Goal: Task Accomplishment & Management: Use online tool/utility

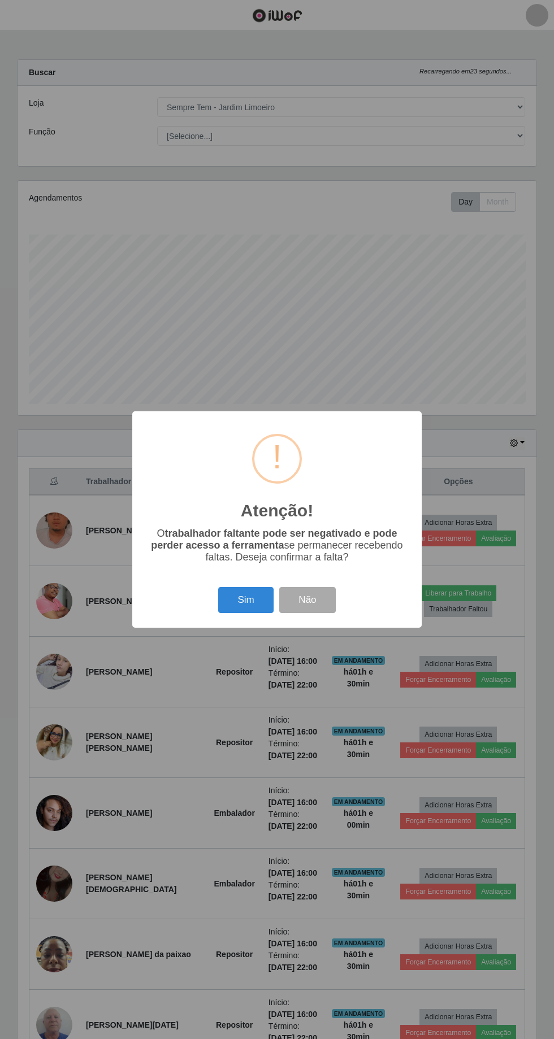
select select "508"
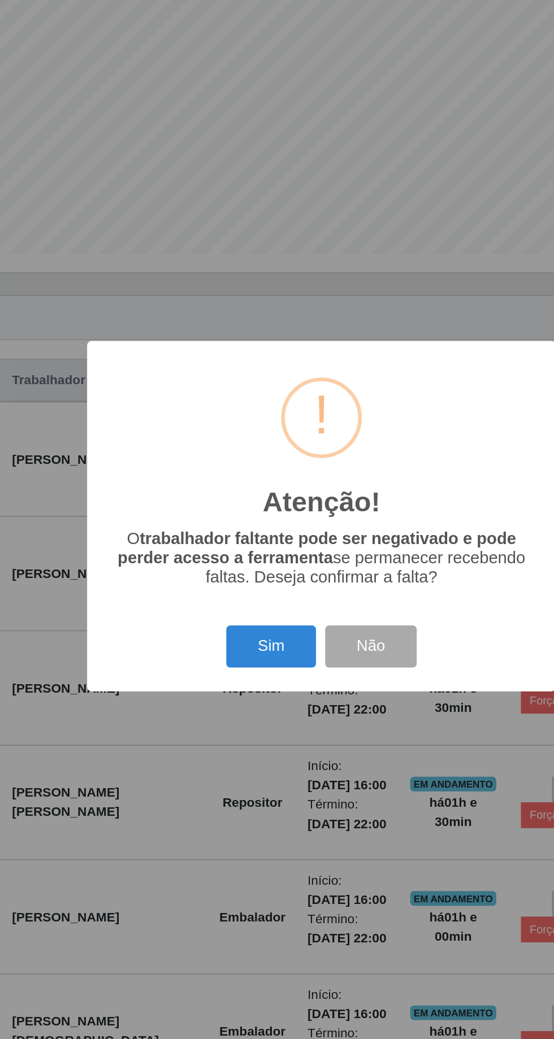
scroll to position [46, 0]
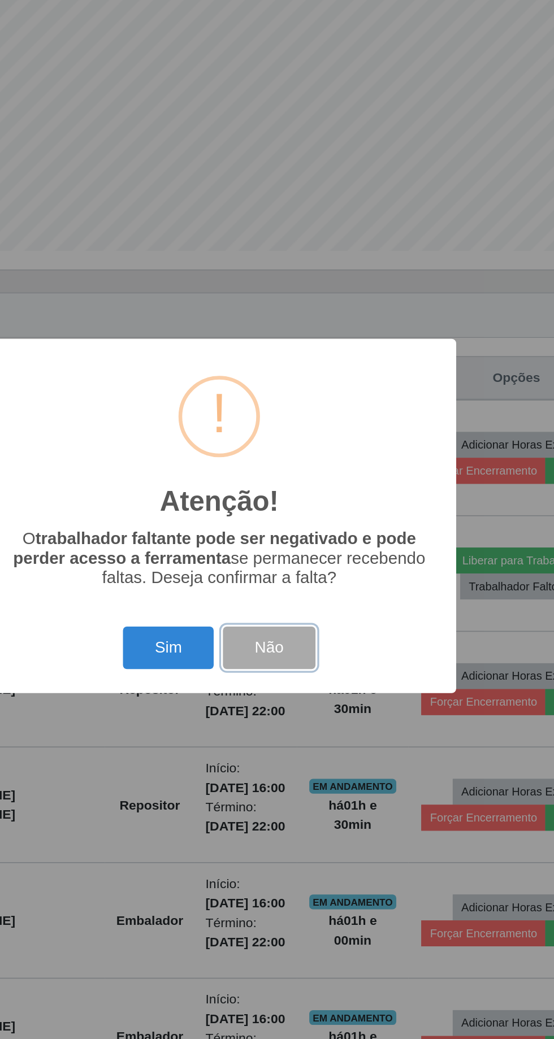
click at [305, 592] on button "Não" at bounding box center [307, 600] width 56 height 27
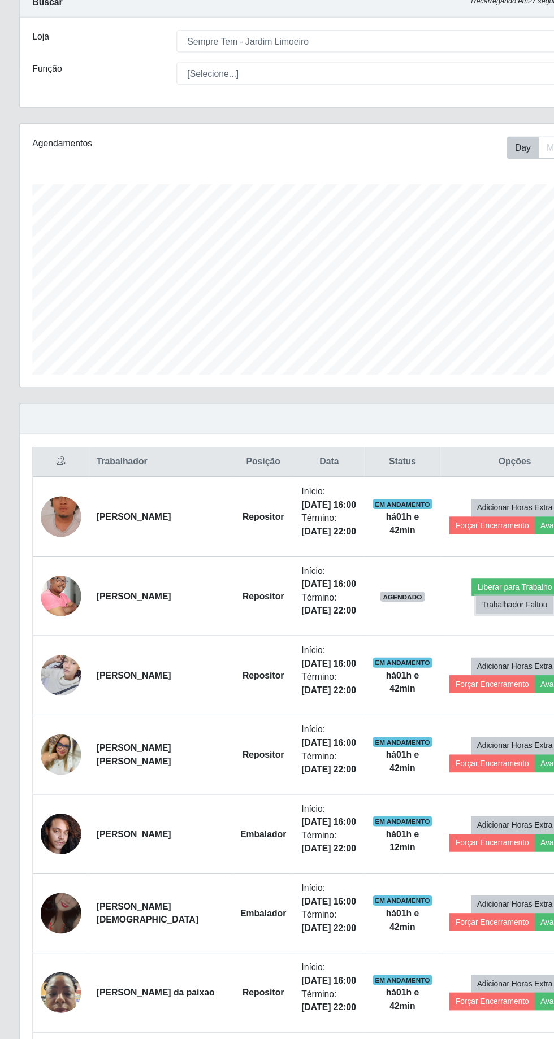
scroll to position [34, 0]
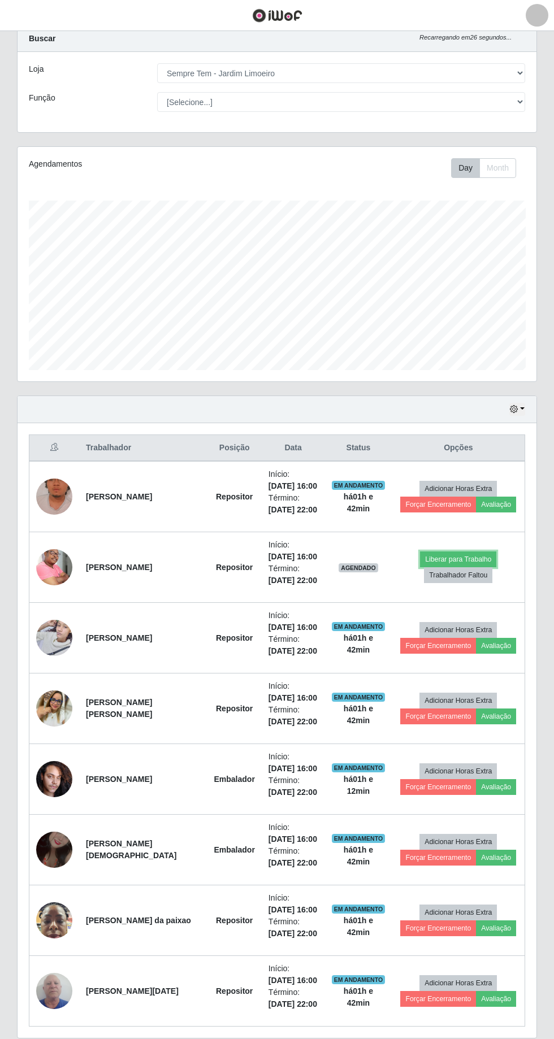
click at [444, 552] on button "Liberar para Trabalho" at bounding box center [458, 560] width 76 height 16
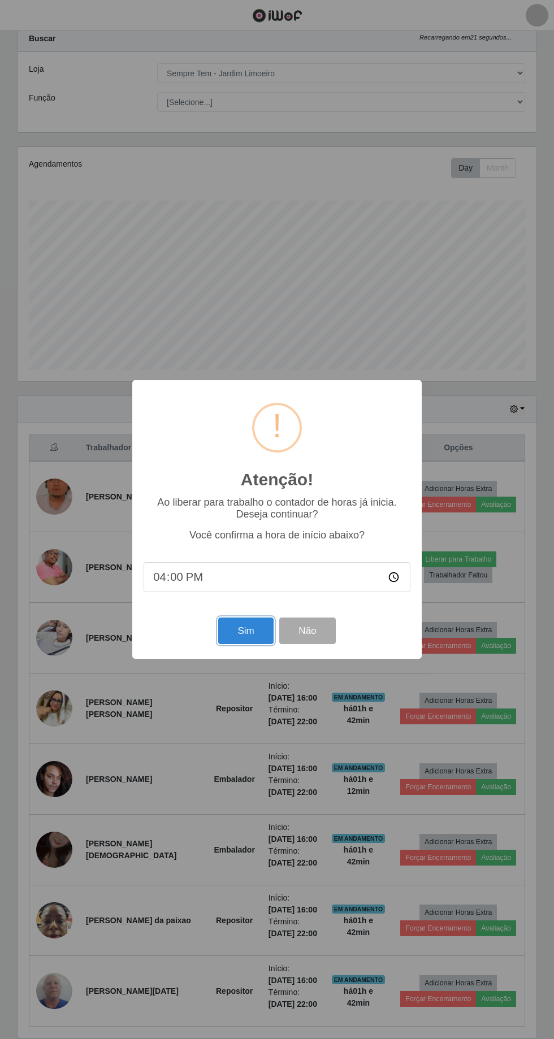
click at [260, 633] on button "Sim" at bounding box center [245, 631] width 55 height 27
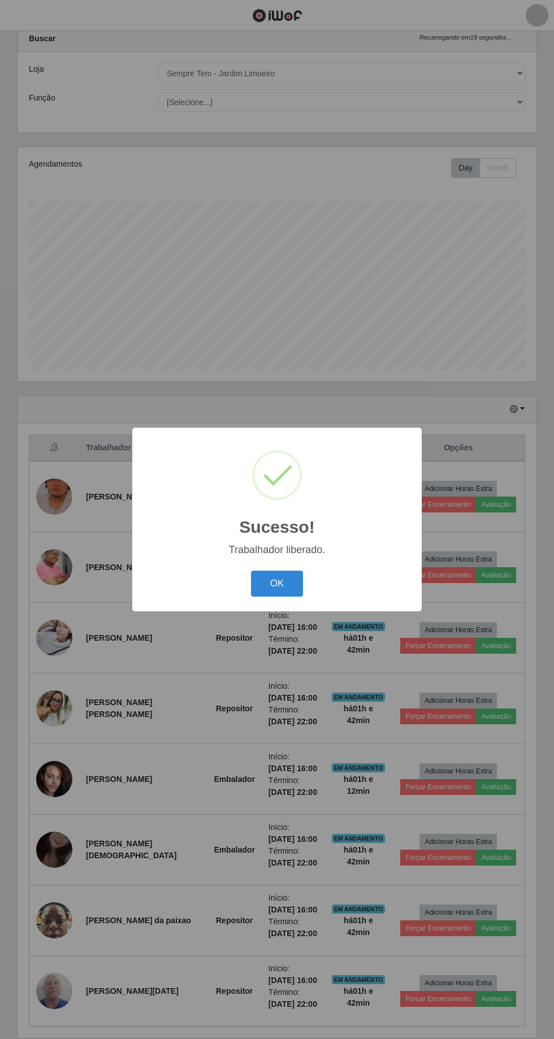
click at [288, 582] on button "OK" at bounding box center [277, 584] width 53 height 27
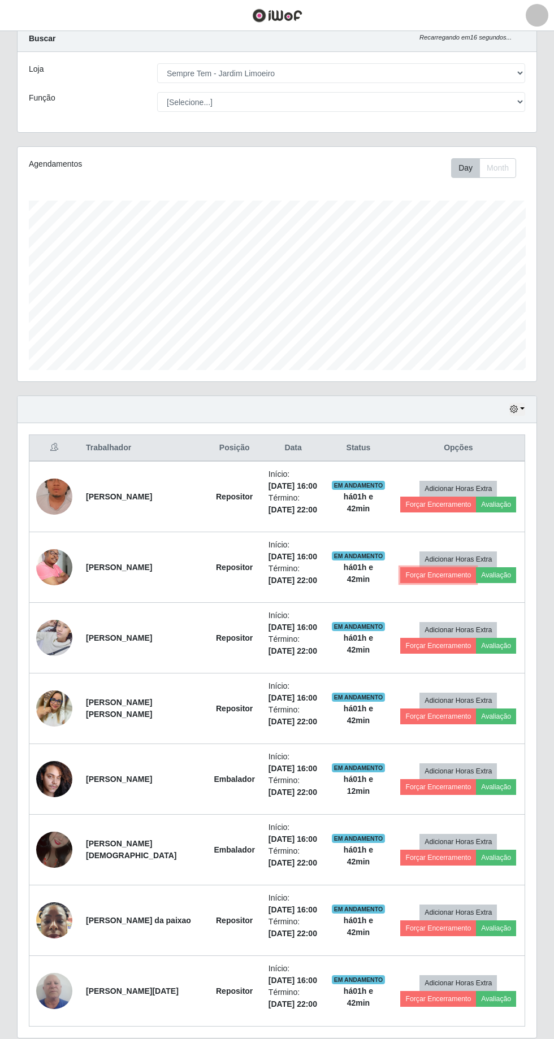
click at [411, 571] on button "Forçar Encerramento" at bounding box center [438, 575] width 76 height 16
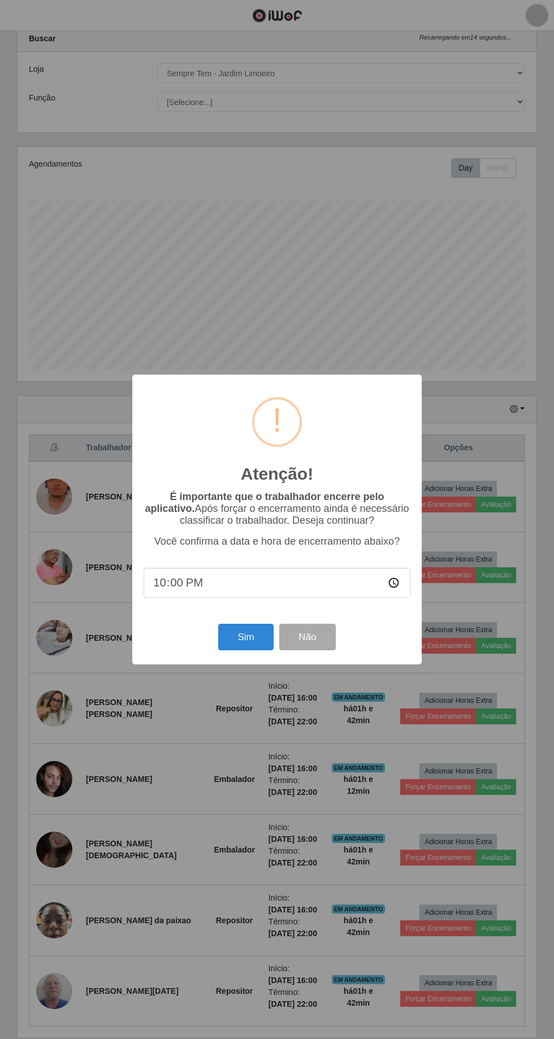
click at [265, 576] on input "22:00" at bounding box center [277, 583] width 267 height 30
click at [315, 627] on button "Não" at bounding box center [307, 637] width 56 height 27
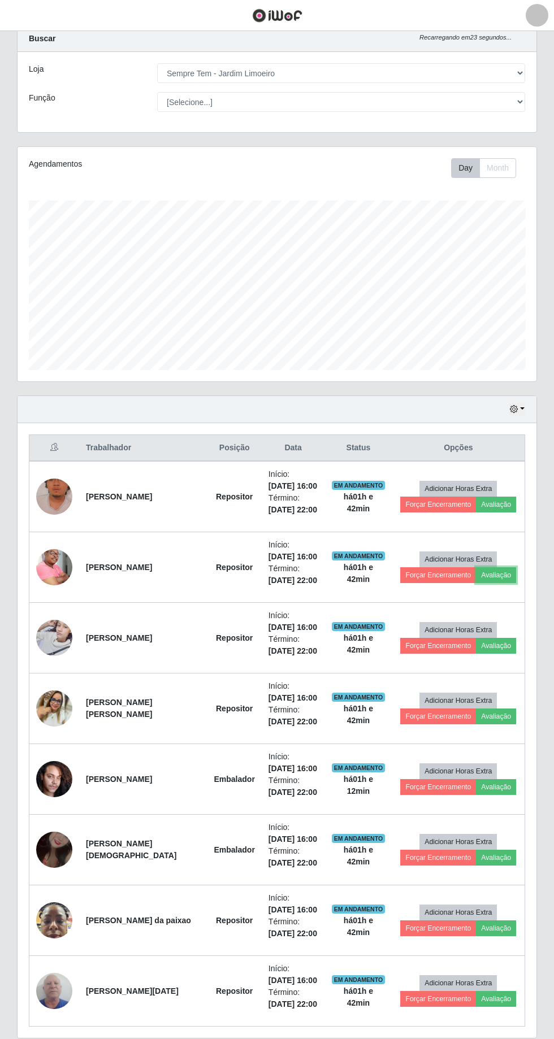
click at [497, 568] on button "Avaliação" at bounding box center [496, 575] width 40 height 16
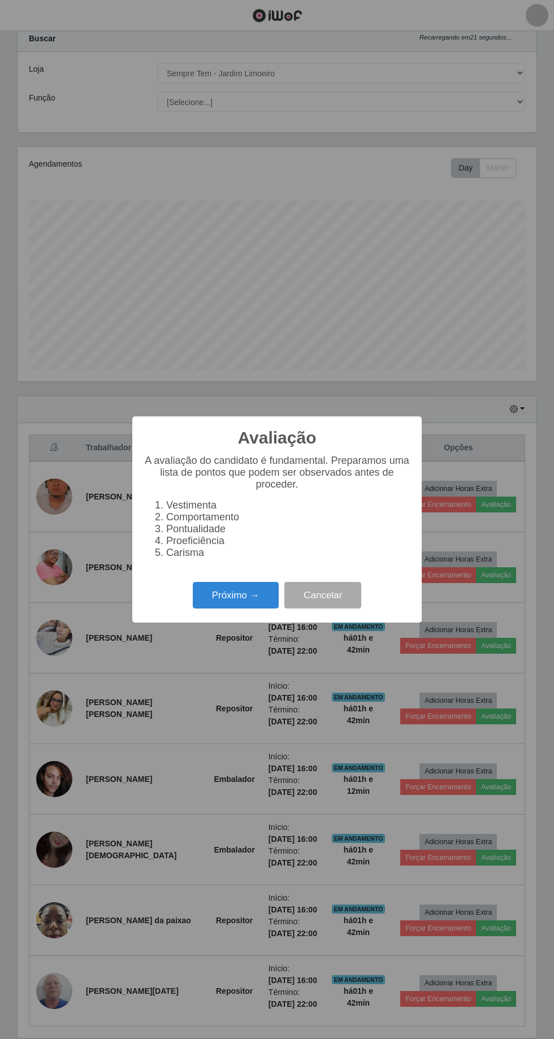
click at [239, 596] on button "Próximo →" at bounding box center [236, 595] width 86 height 27
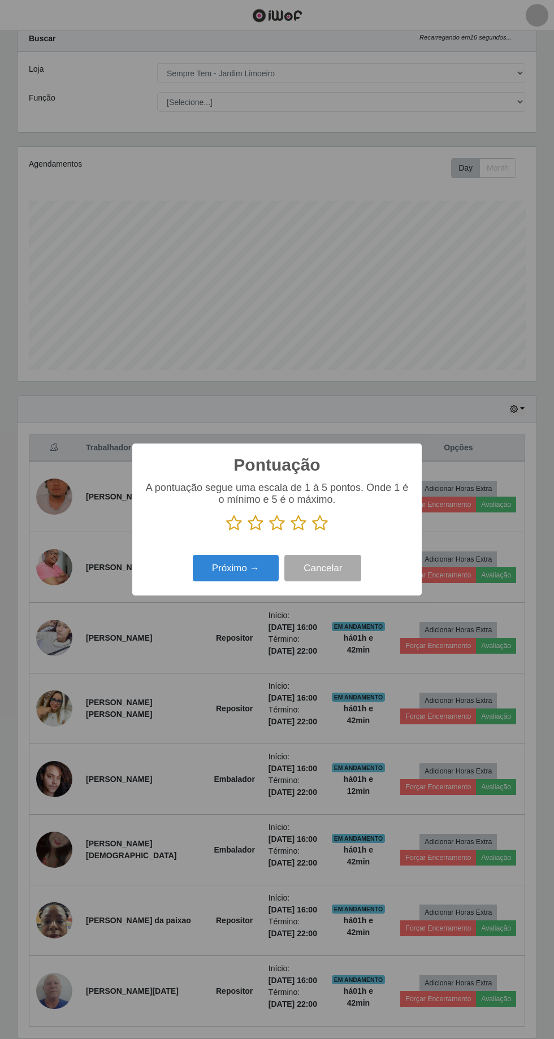
click at [239, 528] on icon at bounding box center [234, 523] width 16 height 17
click at [226, 532] on input "radio" at bounding box center [226, 532] width 0 height 0
click at [271, 530] on icon at bounding box center [277, 523] width 16 height 17
click at [269, 532] on input "radio" at bounding box center [269, 532] width 0 height 0
click at [239, 569] on button "Próximo →" at bounding box center [236, 568] width 86 height 27
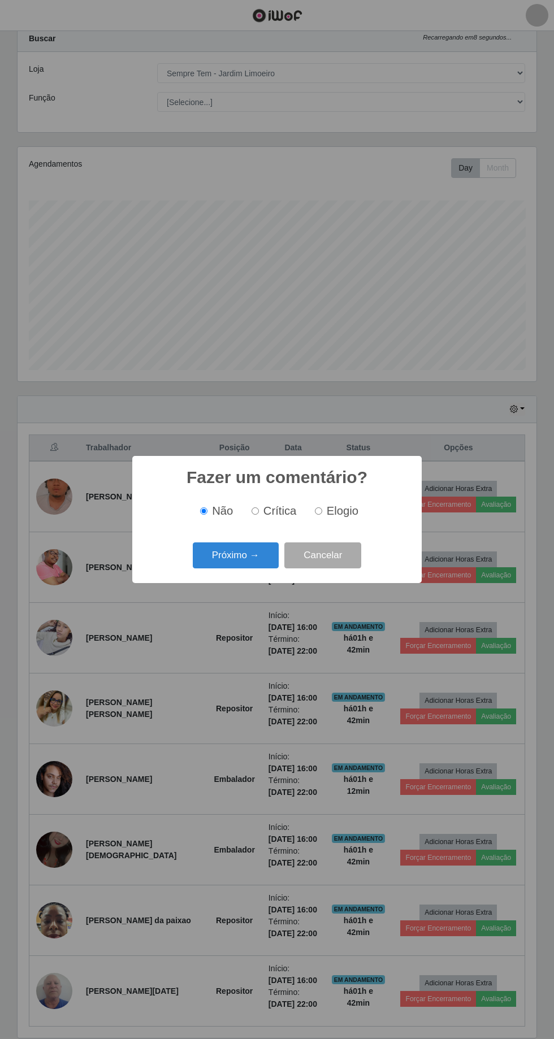
click at [232, 544] on button "Próximo →" at bounding box center [236, 556] width 86 height 27
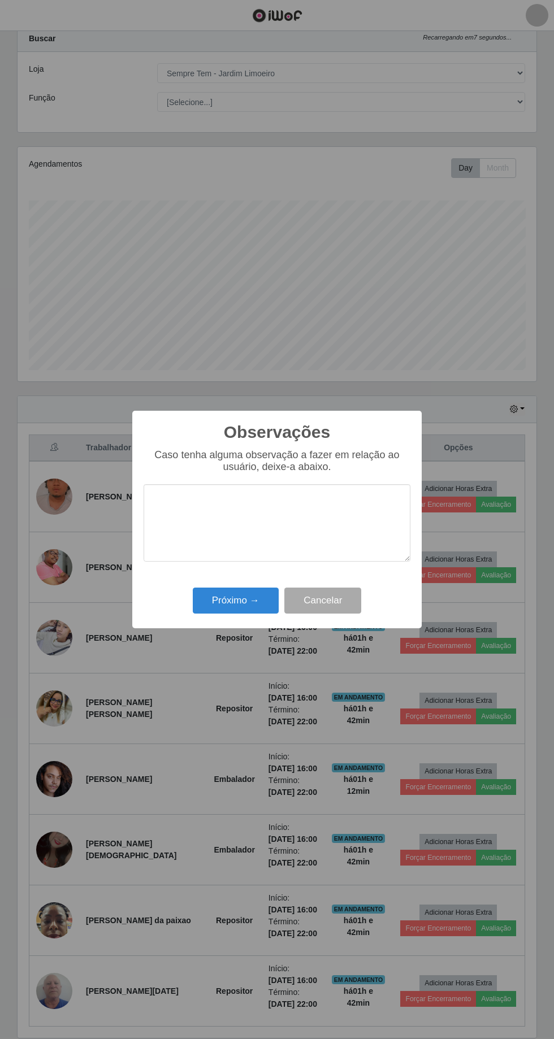
click at [262, 504] on textarea at bounding box center [277, 522] width 267 height 77
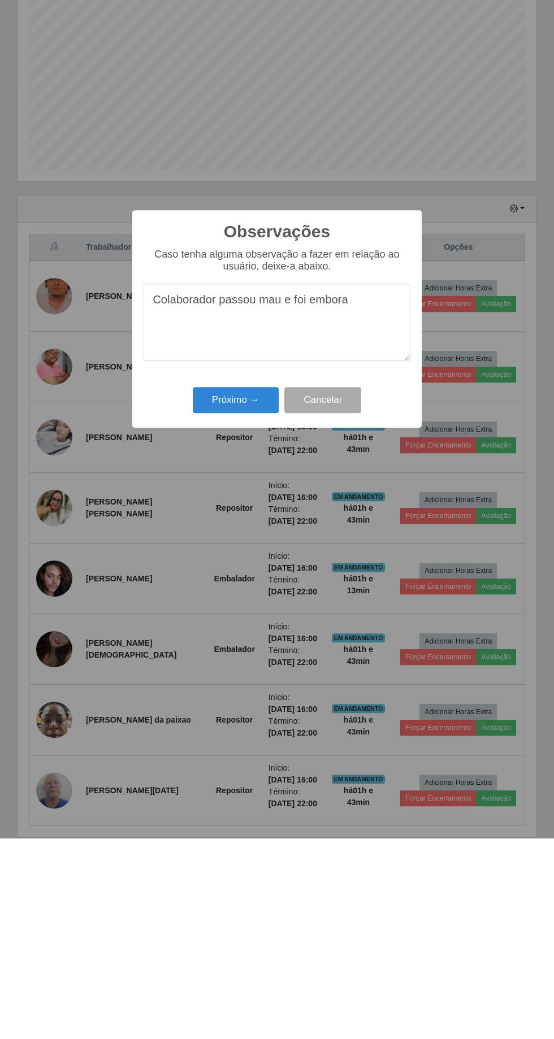
type textarea "Colaborador passou mau e foi embora"
click at [246, 601] on button "Próximo →" at bounding box center [236, 601] width 86 height 27
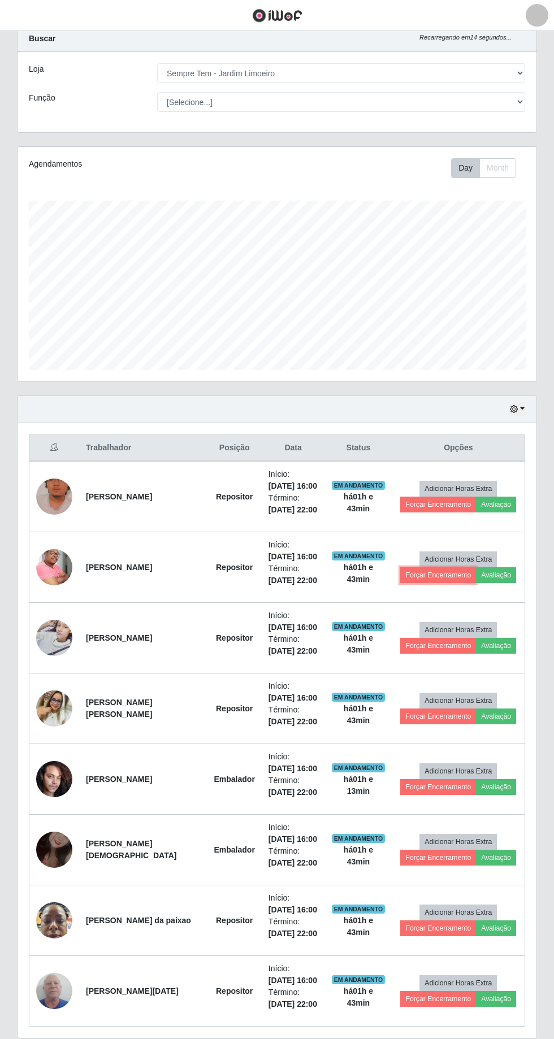
click at [418, 570] on button "Forçar Encerramento" at bounding box center [438, 575] width 76 height 16
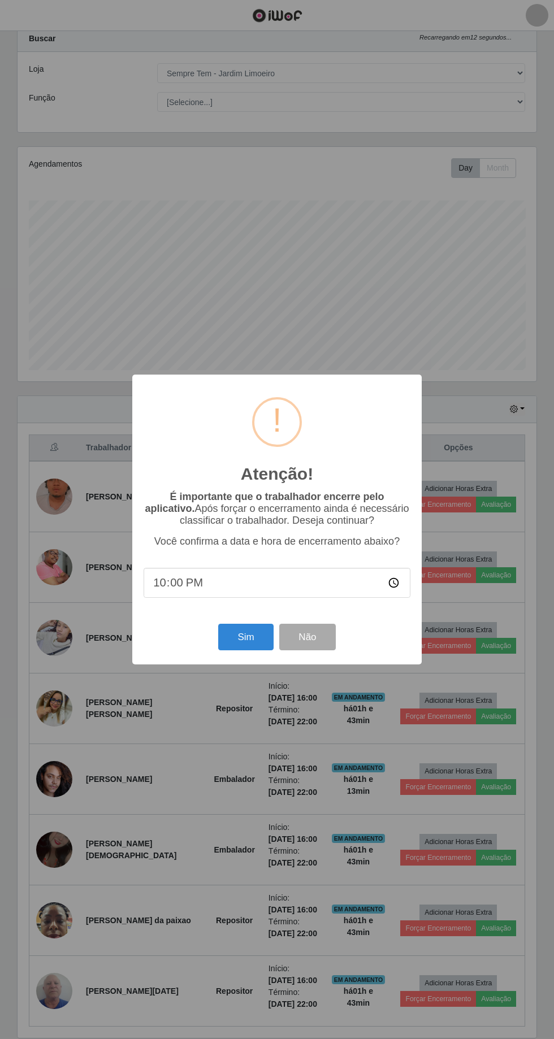
click at [281, 583] on input "22:00" at bounding box center [277, 583] width 267 height 30
type input "16:00"
click at [244, 640] on button "Sim" at bounding box center [245, 637] width 55 height 27
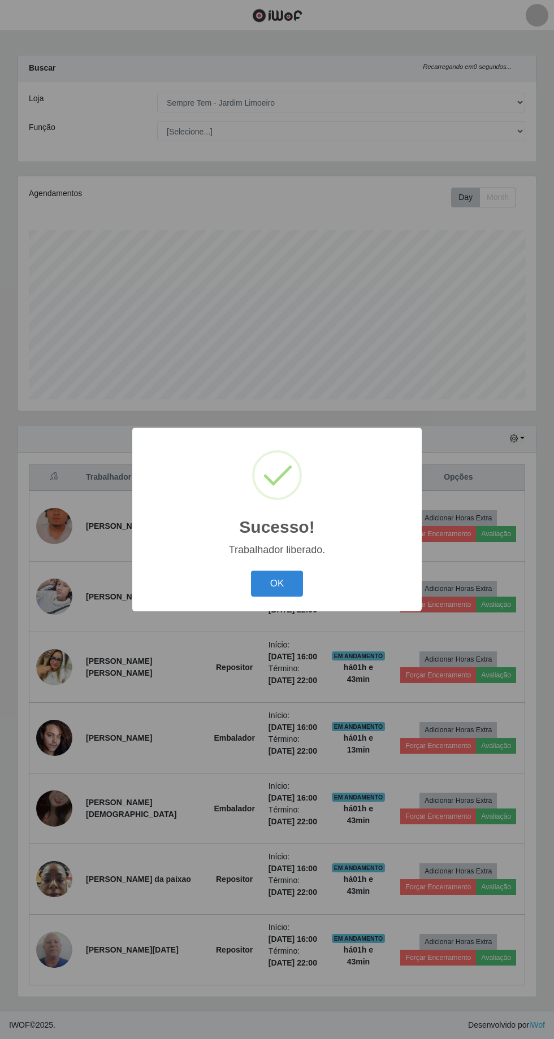
click at [274, 588] on button "OK" at bounding box center [277, 584] width 53 height 27
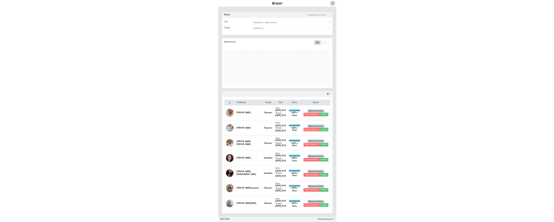
scroll to position [0, 0]
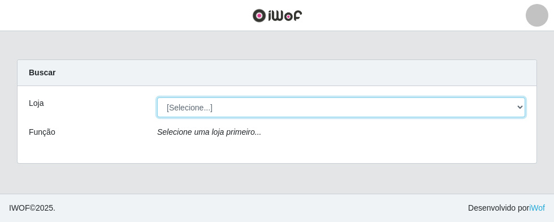
click at [525, 108] on select "[Selecione...] [GEOGRAPHIC_DATA] - [GEOGRAPHIC_DATA] - [GEOGRAPHIC_DATA] - [GEO…" at bounding box center [341, 107] width 368 height 20
select select "508"
click at [157, 97] on select "[Selecione...] [GEOGRAPHIC_DATA] - [GEOGRAPHIC_DATA] - [GEOGRAPHIC_DATA] - [GEO…" at bounding box center [341, 107] width 368 height 20
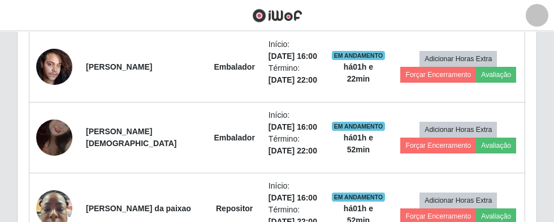
scroll to position [766, 0]
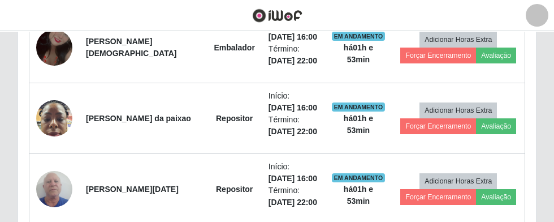
click at [433, 10] on header "Perfil Alterar Senha Sair" at bounding box center [277, 15] width 554 height 31
click at [207, 83] on td "Repositor" at bounding box center [234, 118] width 54 height 71
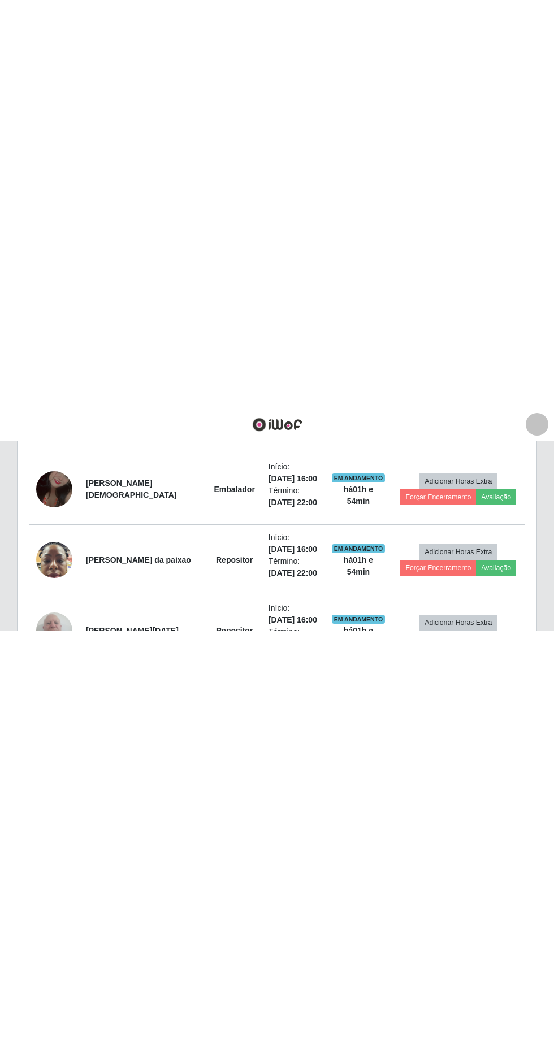
scroll to position [0, 0]
